Goal: Information Seeking & Learning: Learn about a topic

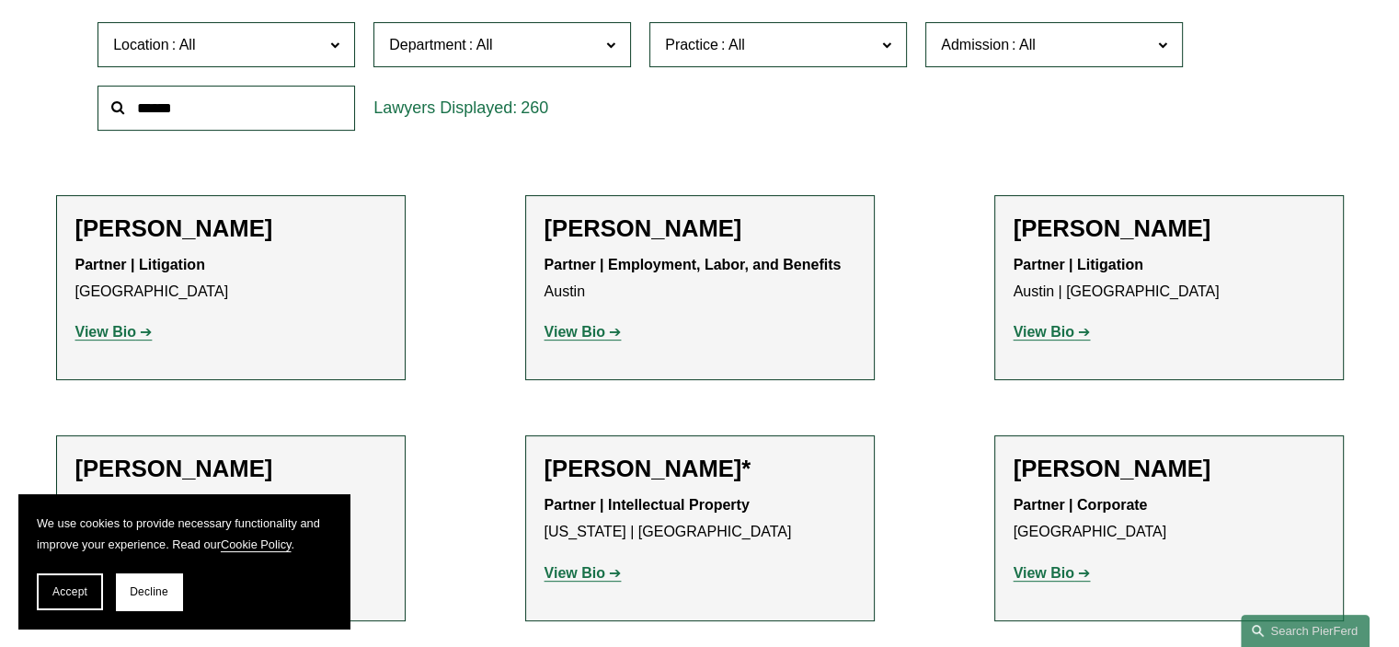
scroll to position [644, 0]
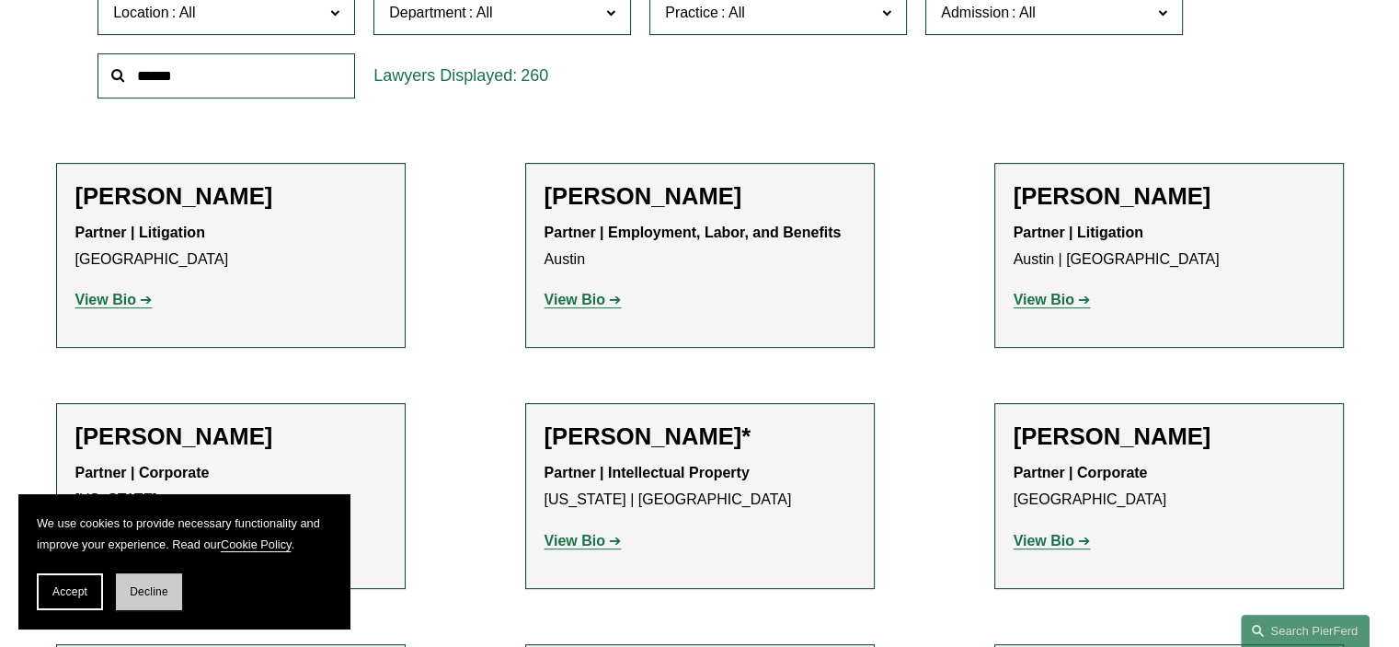
click at [124, 595] on button "Decline" at bounding box center [149, 591] width 66 height 37
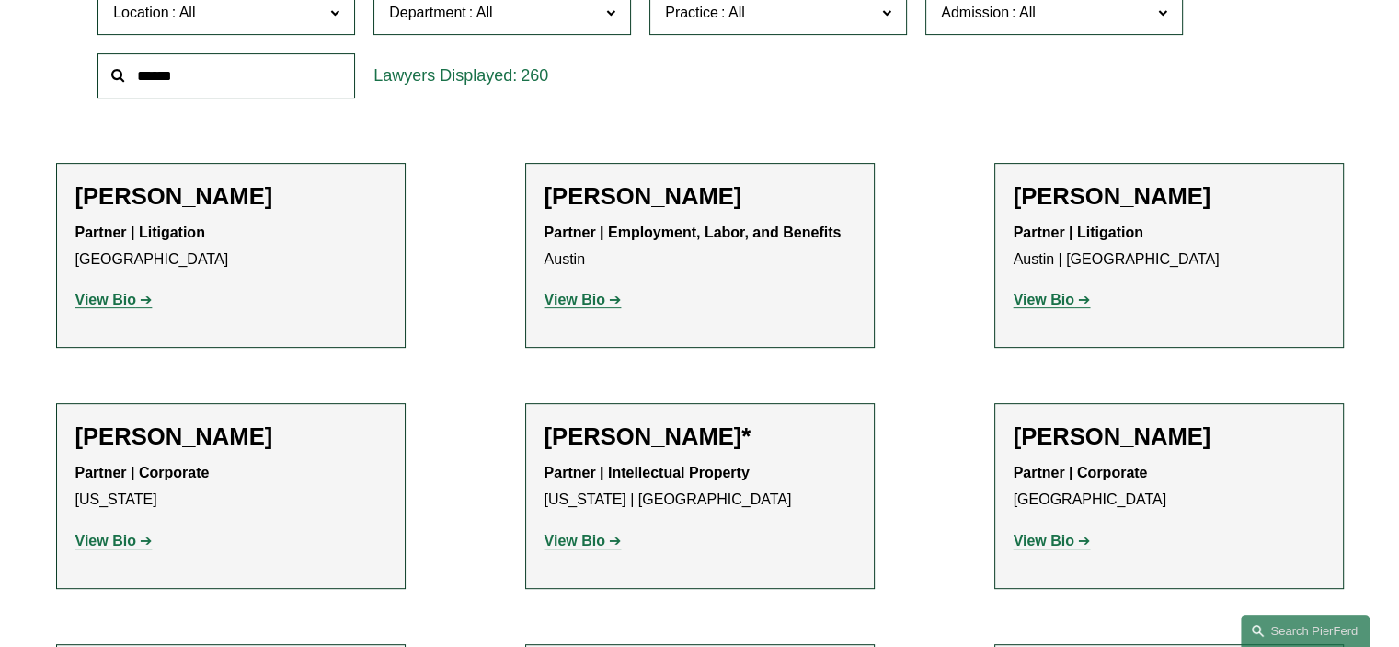
scroll to position [13457, 0]
